Goal: Check status: Check status

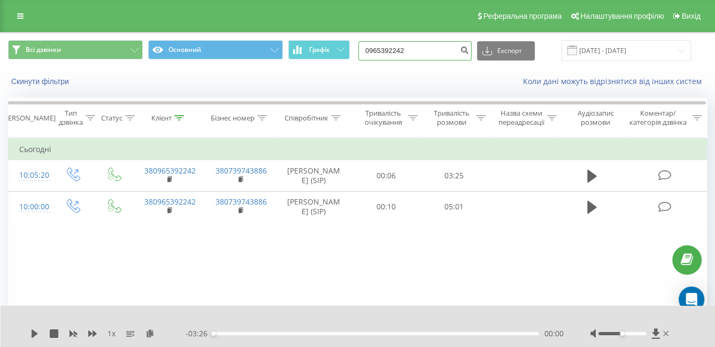
drag, startPoint x: 432, startPoint y: 55, endPoint x: 355, endPoint y: 57, distance: 77.1
click at [356, 57] on div "Всі дзвінки Основний Графік 0965392242 Експорт .csv .xls .xlsx 23.06.2025 - 23.…" at bounding box center [357, 50] width 699 height 21
paste input "509001159"
type input "0509001159"
click at [469, 51] on button "submit" at bounding box center [464, 50] width 14 height 19
